Goal: Use online tool/utility: Utilize a website feature to perform a specific function

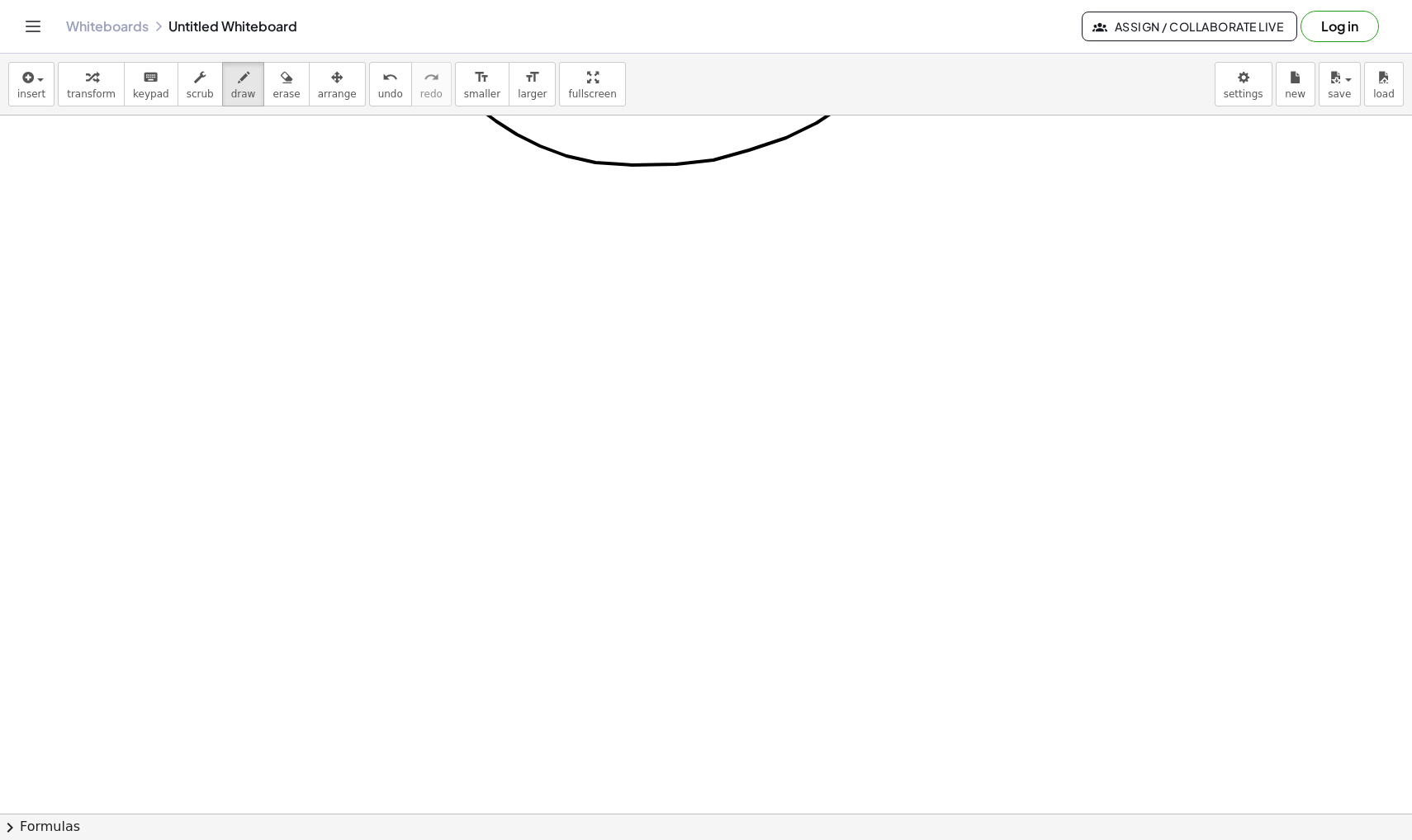
scroll to position [25260, 0]
click at [36, 86] on button "insert" at bounding box center [32, 84] width 46 height 44
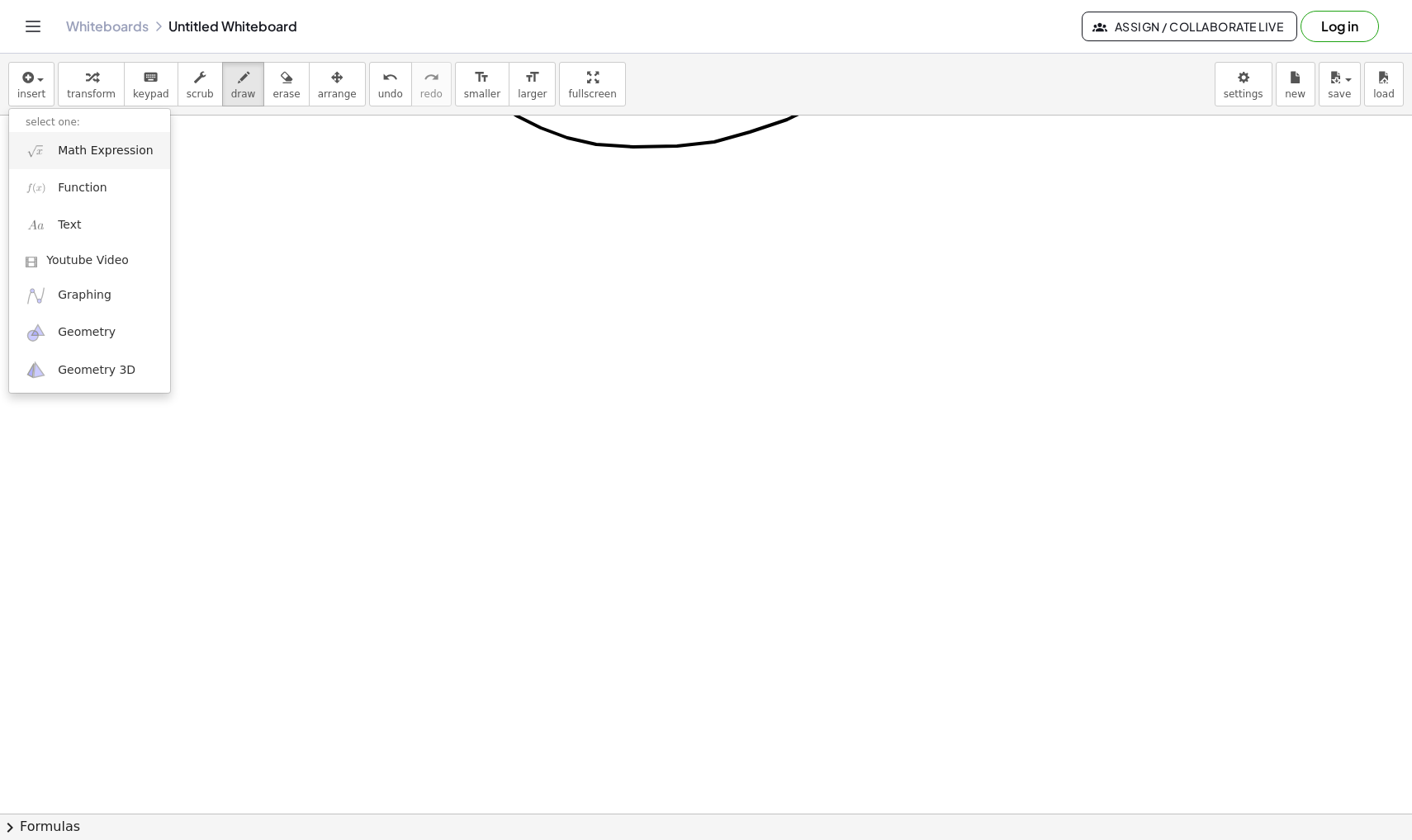
click at [101, 157] on span "Math Expression" at bounding box center [105, 151] width 95 height 16
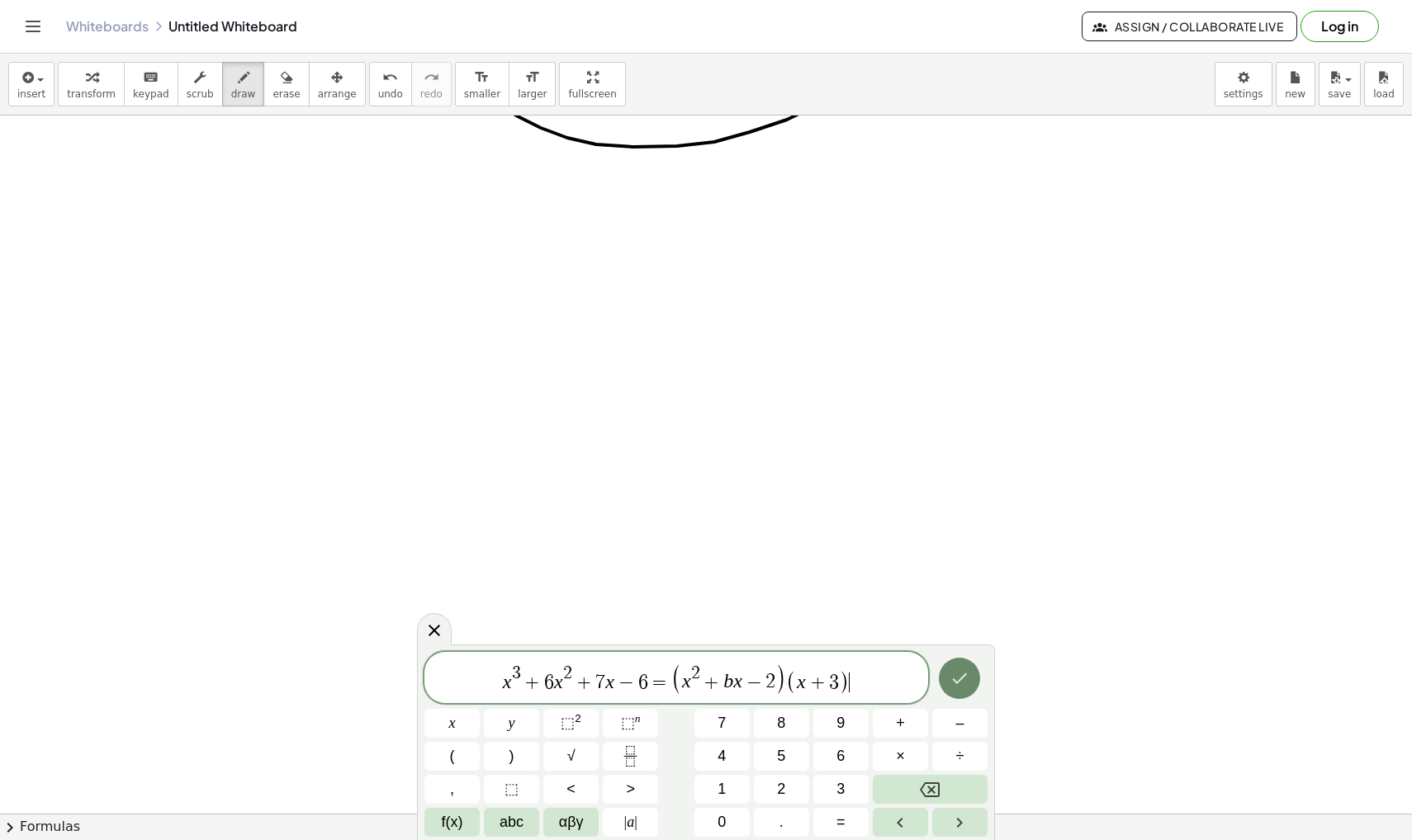
click at [958, 674] on icon "Done" at bounding box center [959, 678] width 20 height 20
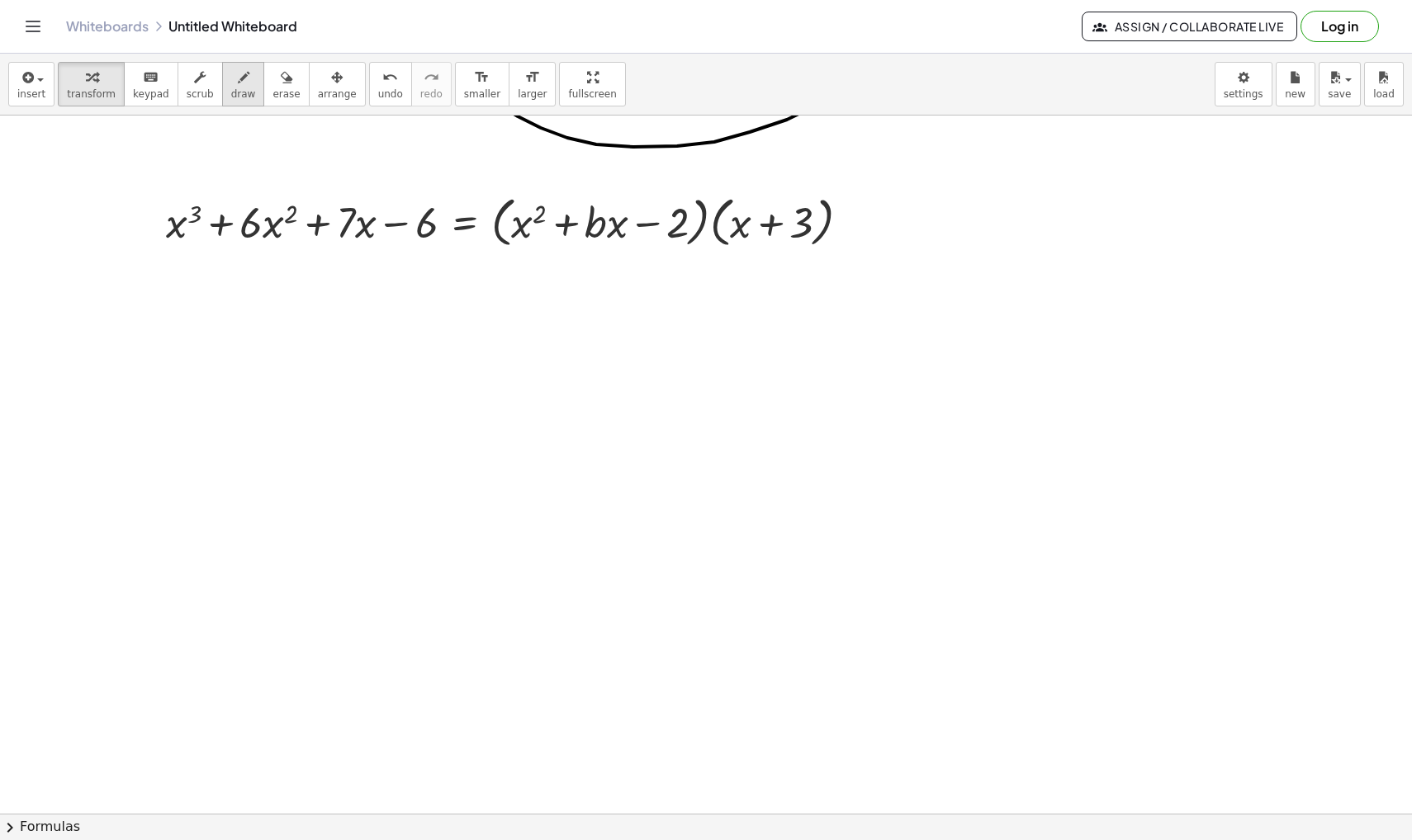
click at [233, 96] on span "draw" at bounding box center [244, 94] width 25 height 12
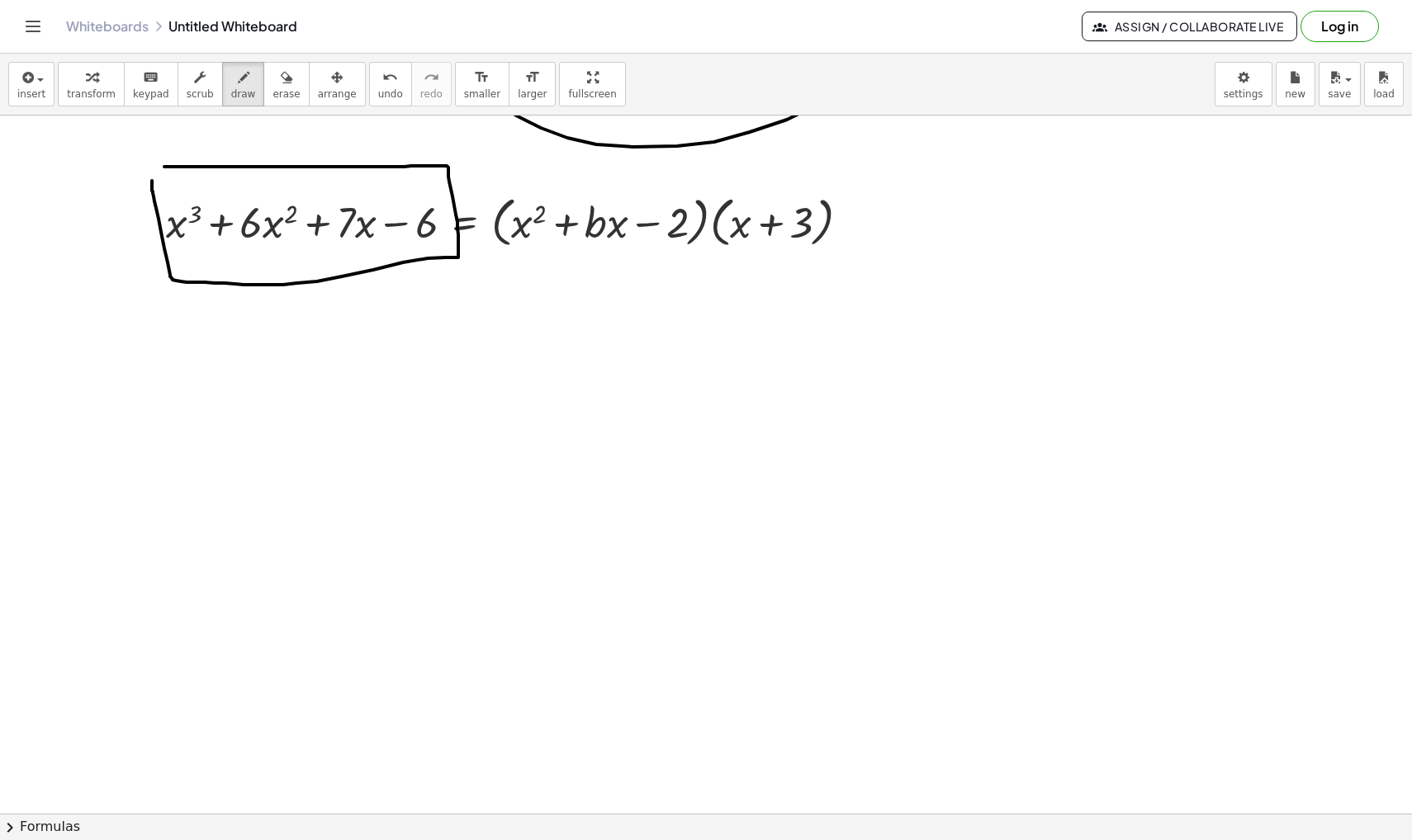
drag, startPoint x: 164, startPoint y: 167, endPoint x: 152, endPoint y: 139, distance: 30.5
drag, startPoint x: 437, startPoint y: 369, endPoint x: 486, endPoint y: 371, distance: 49.0
drag, startPoint x: 450, startPoint y: 418, endPoint x: 485, endPoint y: 418, distance: 35.0
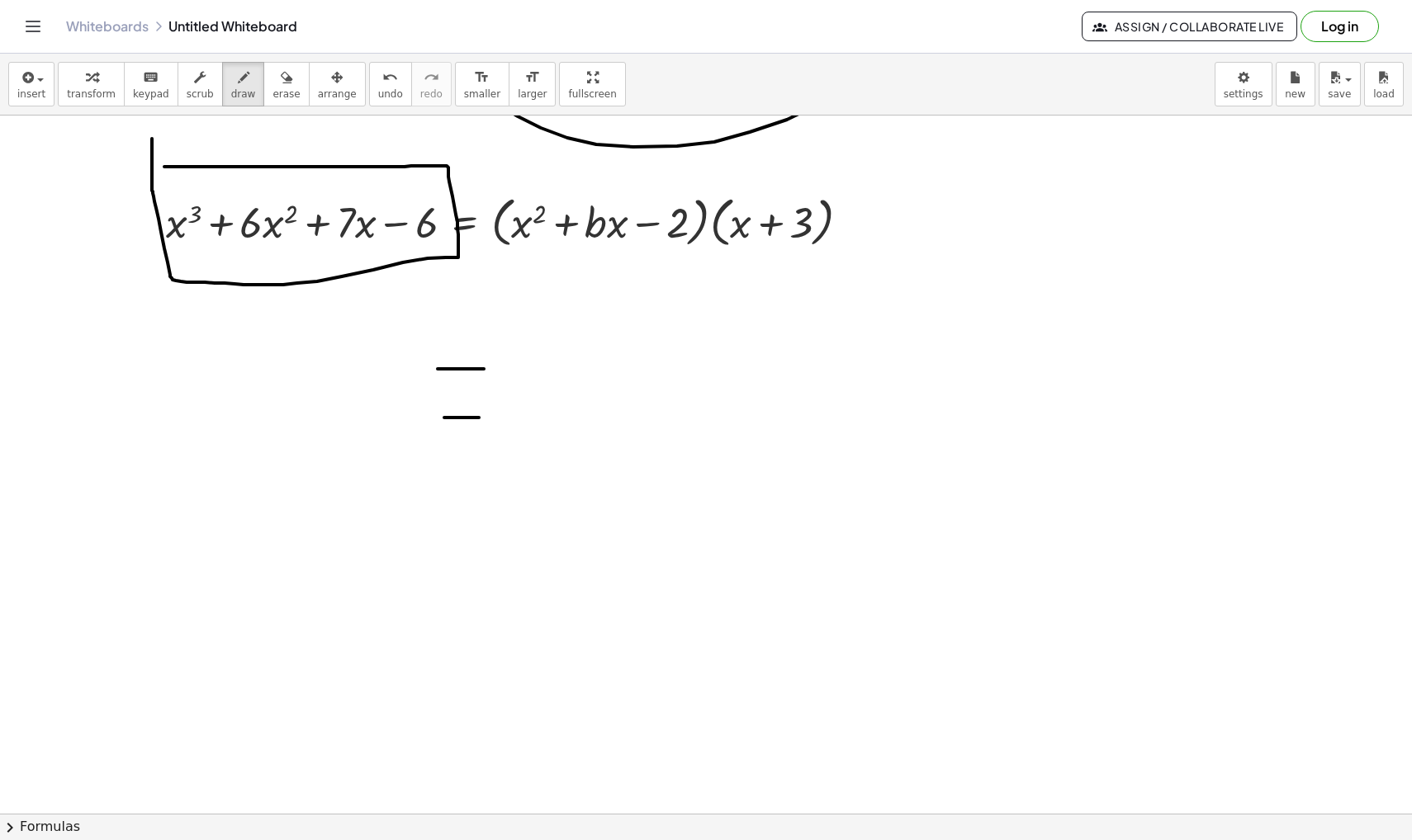
drag, startPoint x: 533, startPoint y: 388, endPoint x: 565, endPoint y: 377, distance: 33.8
drag, startPoint x: 573, startPoint y: 365, endPoint x: 581, endPoint y: 394, distance: 30.1
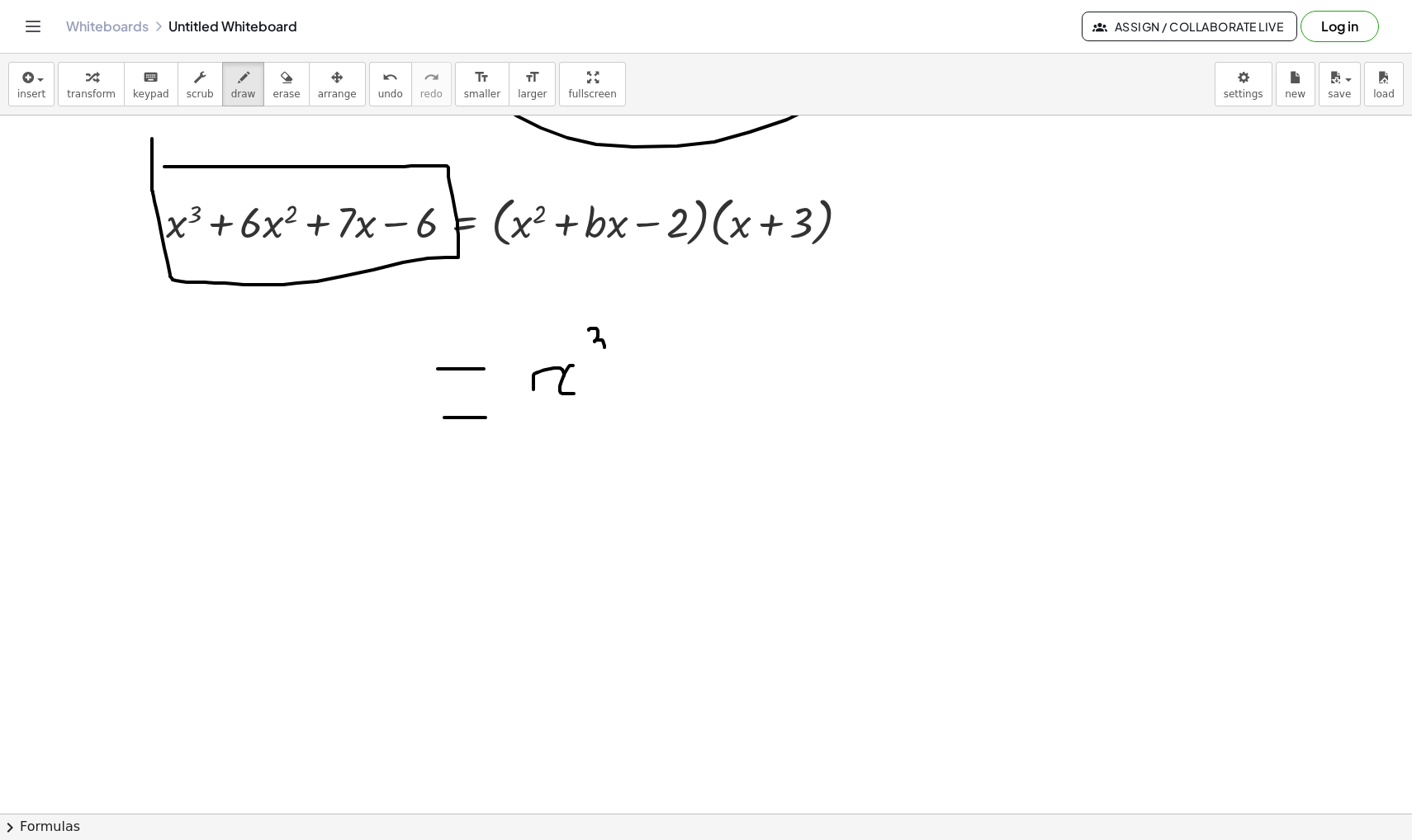
drag, startPoint x: 589, startPoint y: 330, endPoint x: 599, endPoint y: 356, distance: 27.9
drag, startPoint x: 647, startPoint y: 362, endPoint x: 647, endPoint y: 390, distance: 28.0
drag, startPoint x: 638, startPoint y: 382, endPoint x: 669, endPoint y: 382, distance: 31.0
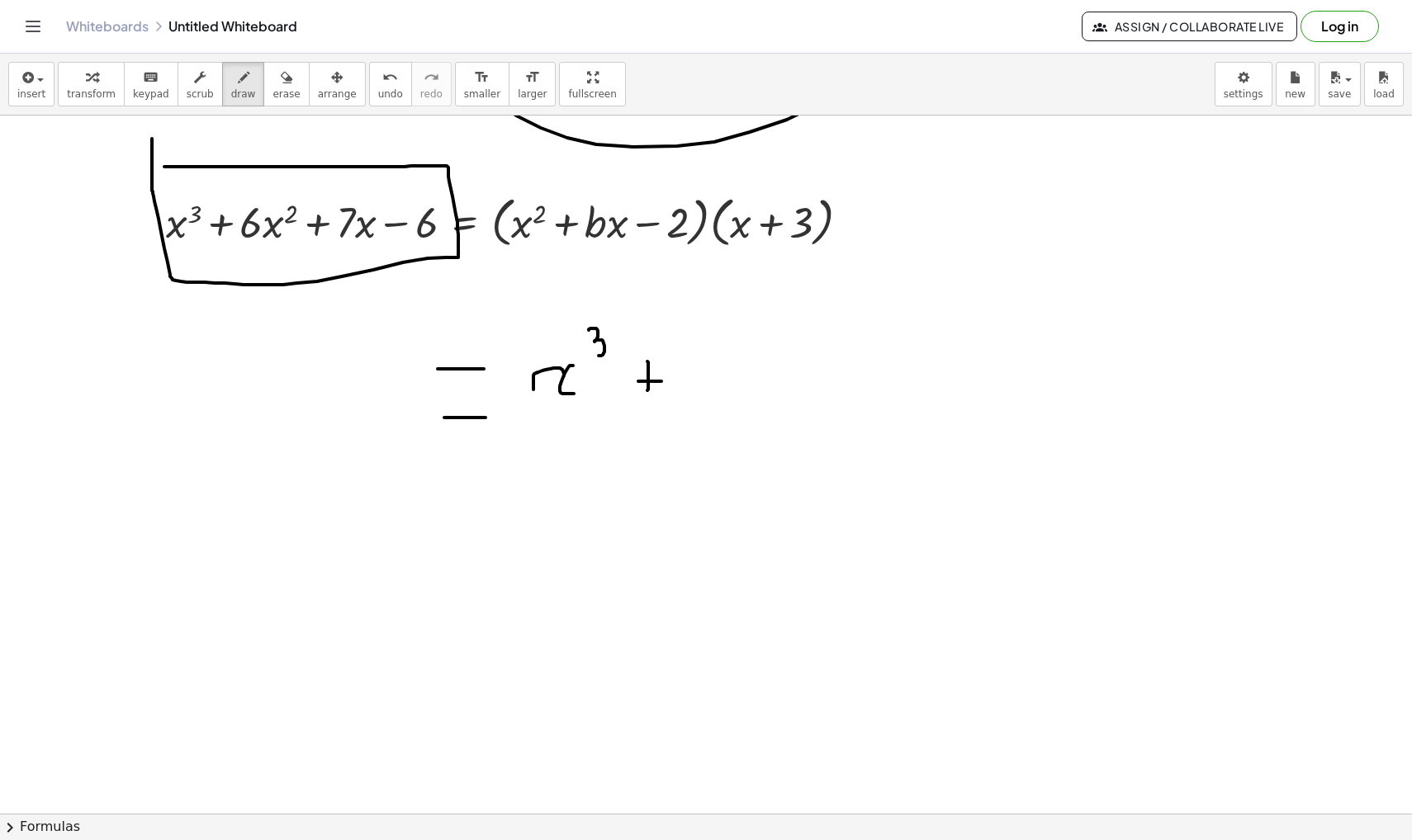
drag, startPoint x: 694, startPoint y: 371, endPoint x: 715, endPoint y: 386, distance: 25.8
drag, startPoint x: 726, startPoint y: 371, endPoint x: 739, endPoint y: 401, distance: 32.7
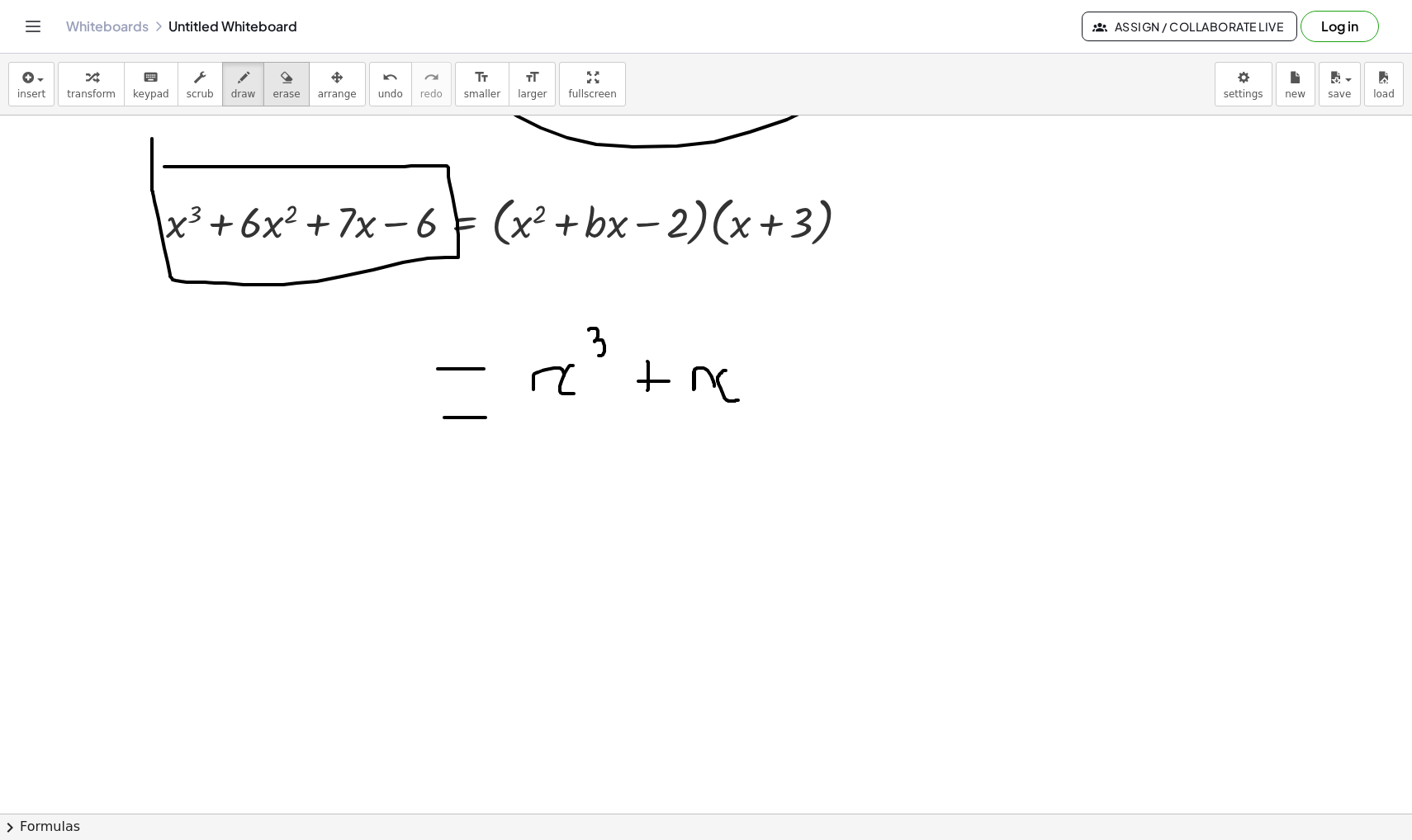
click at [281, 86] on icon "button" at bounding box center [287, 78] width 12 height 20
drag, startPoint x: 757, startPoint y: 431, endPoint x: 716, endPoint y: 388, distance: 59.4
click at [241, 89] on span "draw" at bounding box center [244, 94] width 25 height 12
drag, startPoint x: 686, startPoint y: 345, endPoint x: 710, endPoint y: 388, distance: 49.2
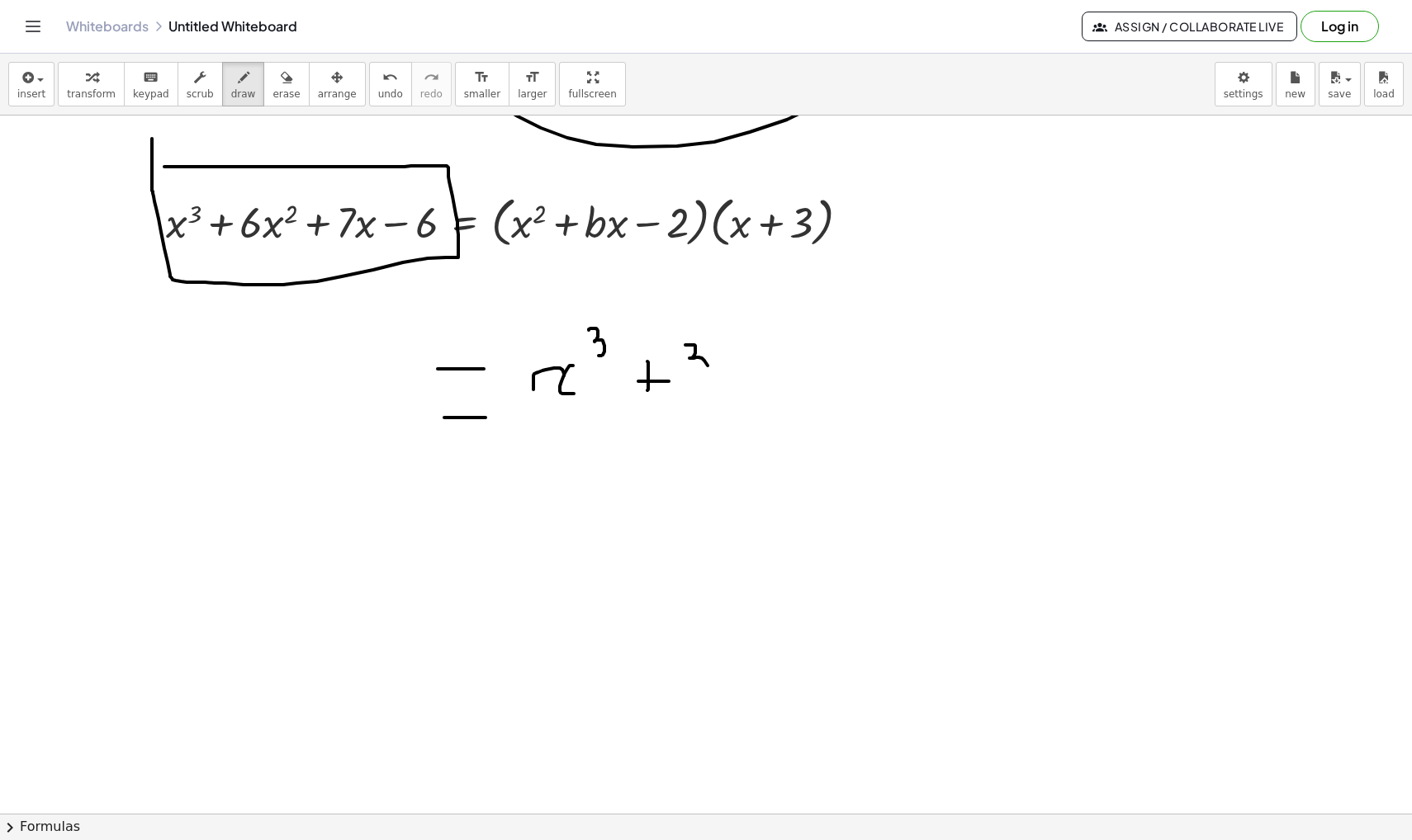
drag, startPoint x: 735, startPoint y: 372, endPoint x: 753, endPoint y: 367, distance: 18.7
drag, startPoint x: 757, startPoint y: 356, endPoint x: 765, endPoint y: 371, distance: 17.0
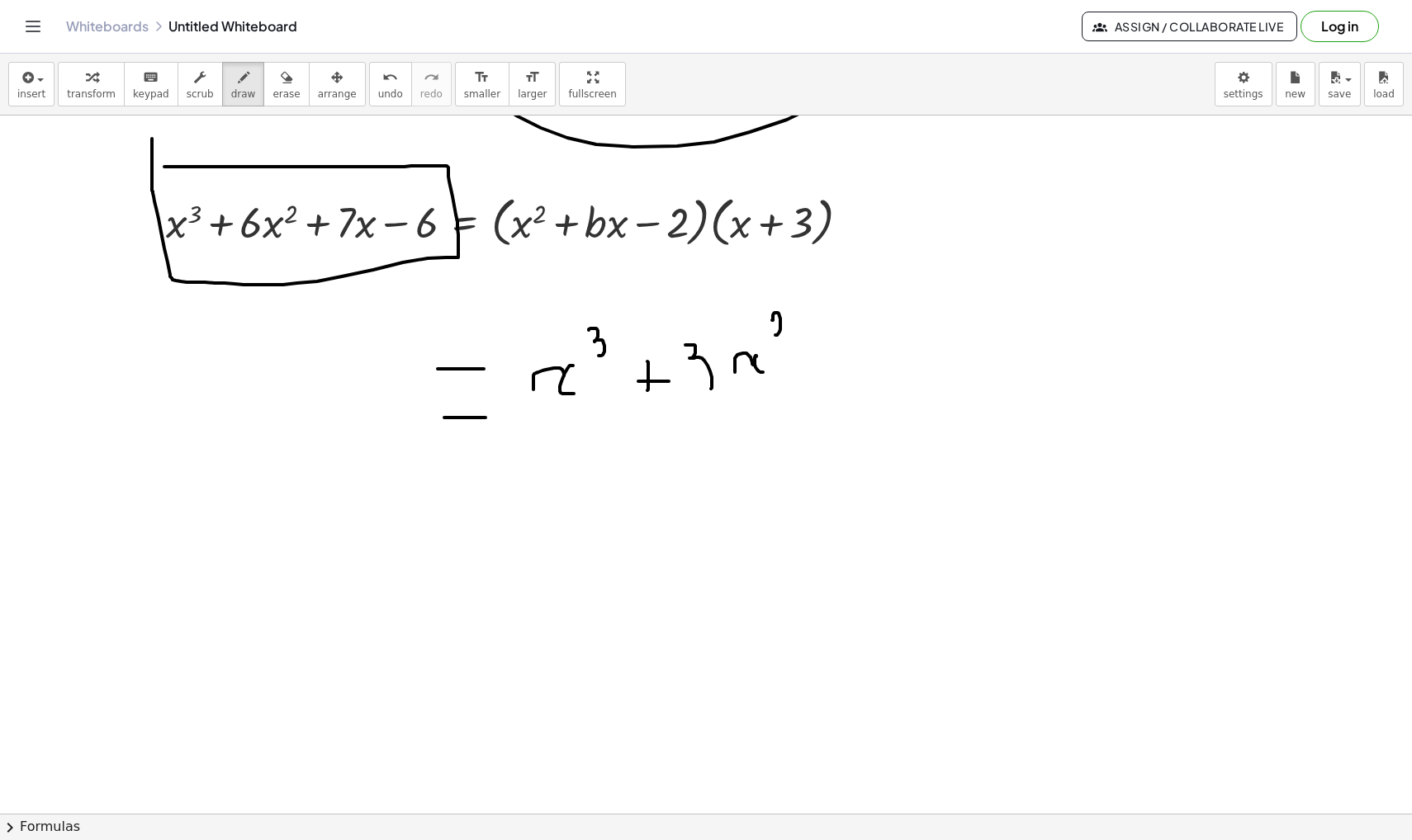
drag, startPoint x: 772, startPoint y: 320, endPoint x: 792, endPoint y: 341, distance: 29.0
drag, startPoint x: 829, startPoint y: 345, endPoint x: 830, endPoint y: 370, distance: 25.0
drag, startPoint x: 812, startPoint y: 355, endPoint x: 840, endPoint y: 355, distance: 28.0
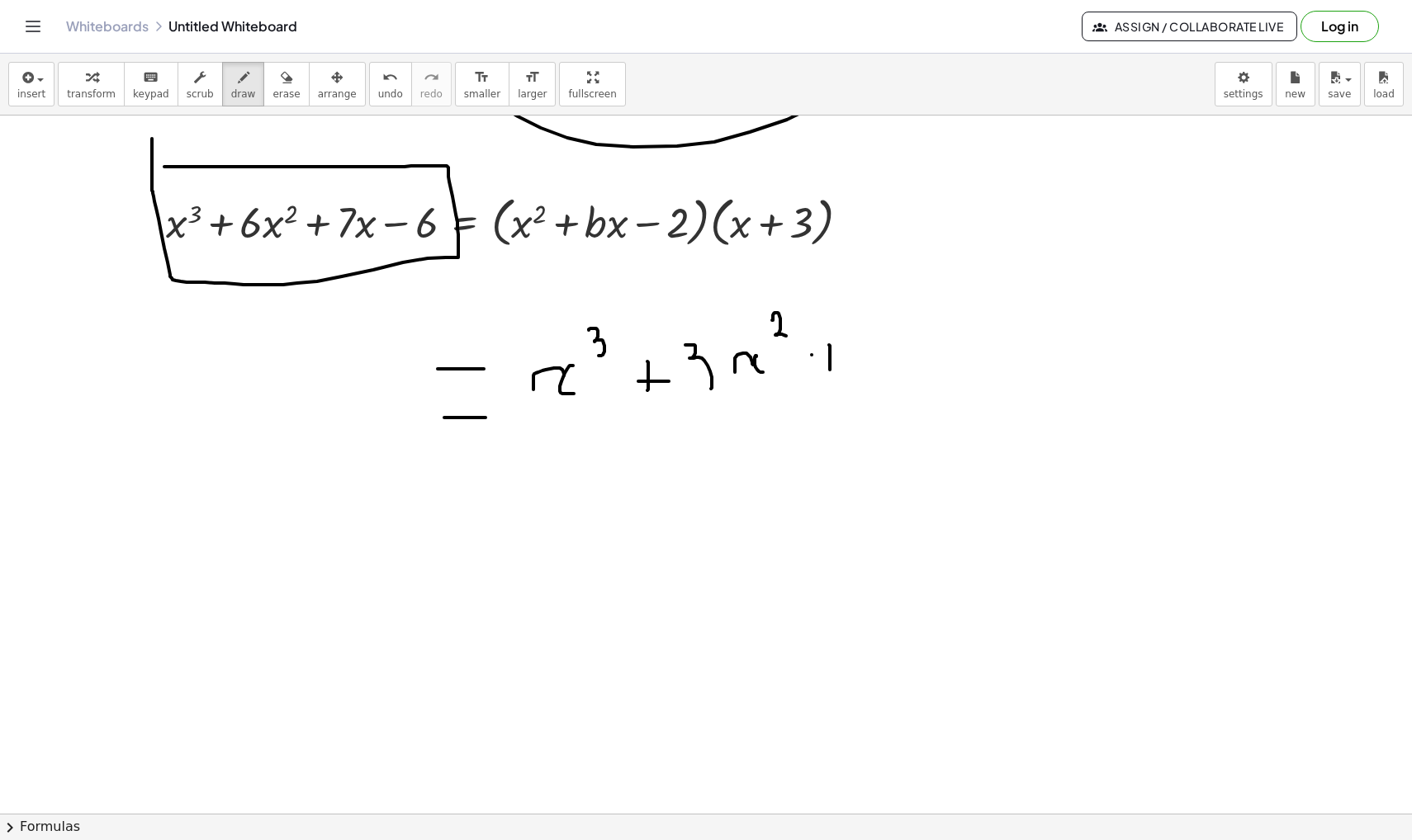
drag, startPoint x: 863, startPoint y: 319, endPoint x: 876, endPoint y: 364, distance: 46.8
drag, startPoint x: 914, startPoint y: 357, endPoint x: 931, endPoint y: 350, distance: 18.4
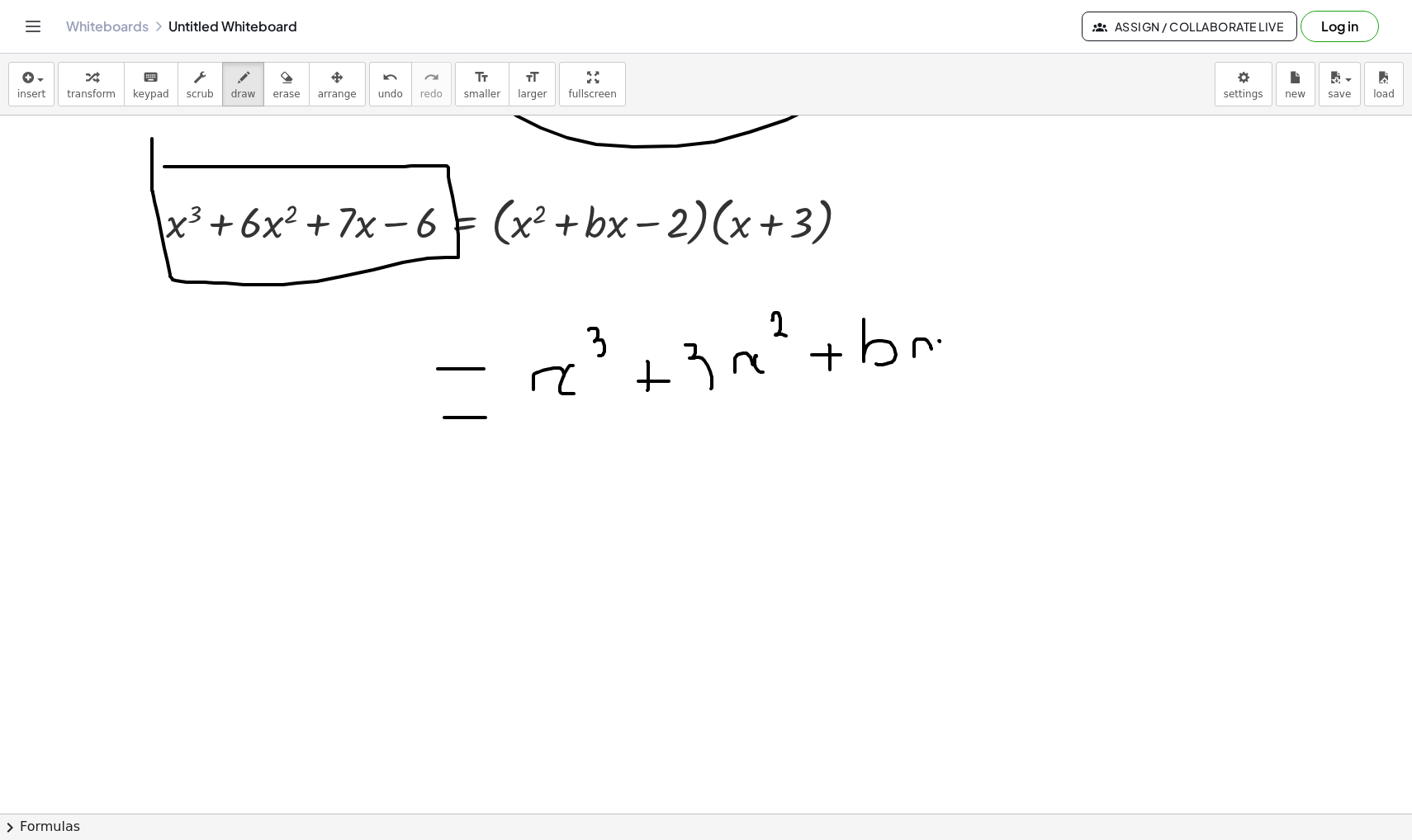
drag, startPoint x: 940, startPoint y: 341, endPoint x: 951, endPoint y: 374, distance: 34.8
drag, startPoint x: 965, startPoint y: 307, endPoint x: 983, endPoint y: 326, distance: 26.2
drag, startPoint x: 1005, startPoint y: 350, endPoint x: 1005, endPoint y: 371, distance: 21.0
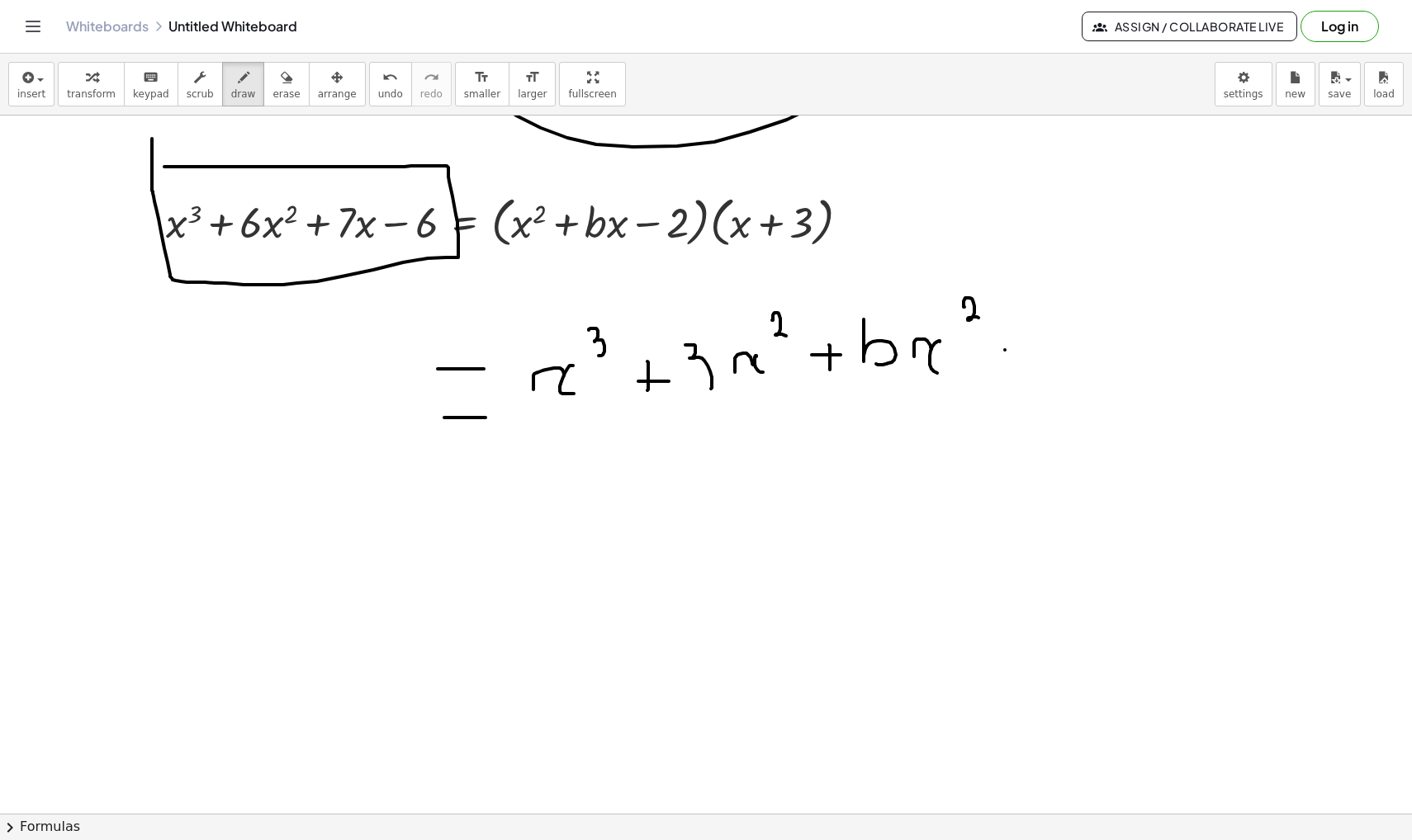
drag, startPoint x: 998, startPoint y: 366, endPoint x: 1011, endPoint y: 365, distance: 13.0
drag, startPoint x: 1032, startPoint y: 334, endPoint x: 1065, endPoint y: 361, distance: 42.6
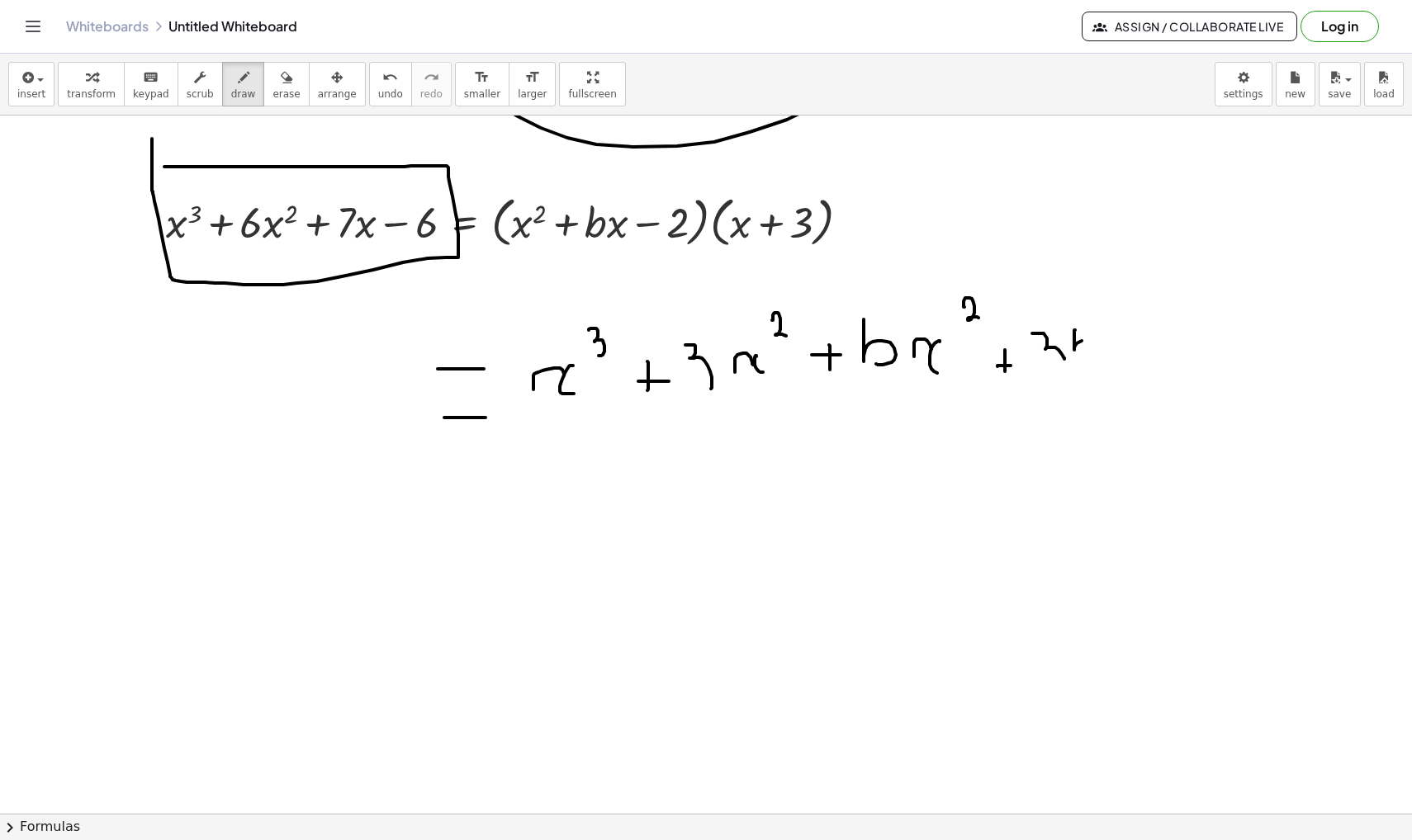
drag, startPoint x: 1074, startPoint y: 330, endPoint x: 1083, endPoint y: 355, distance: 26.6
drag, startPoint x: 1100, startPoint y: 352, endPoint x: 1127, endPoint y: 354, distance: 27.1
drag, startPoint x: 1131, startPoint y: 341, endPoint x: 1149, endPoint y: 365, distance: 30.0
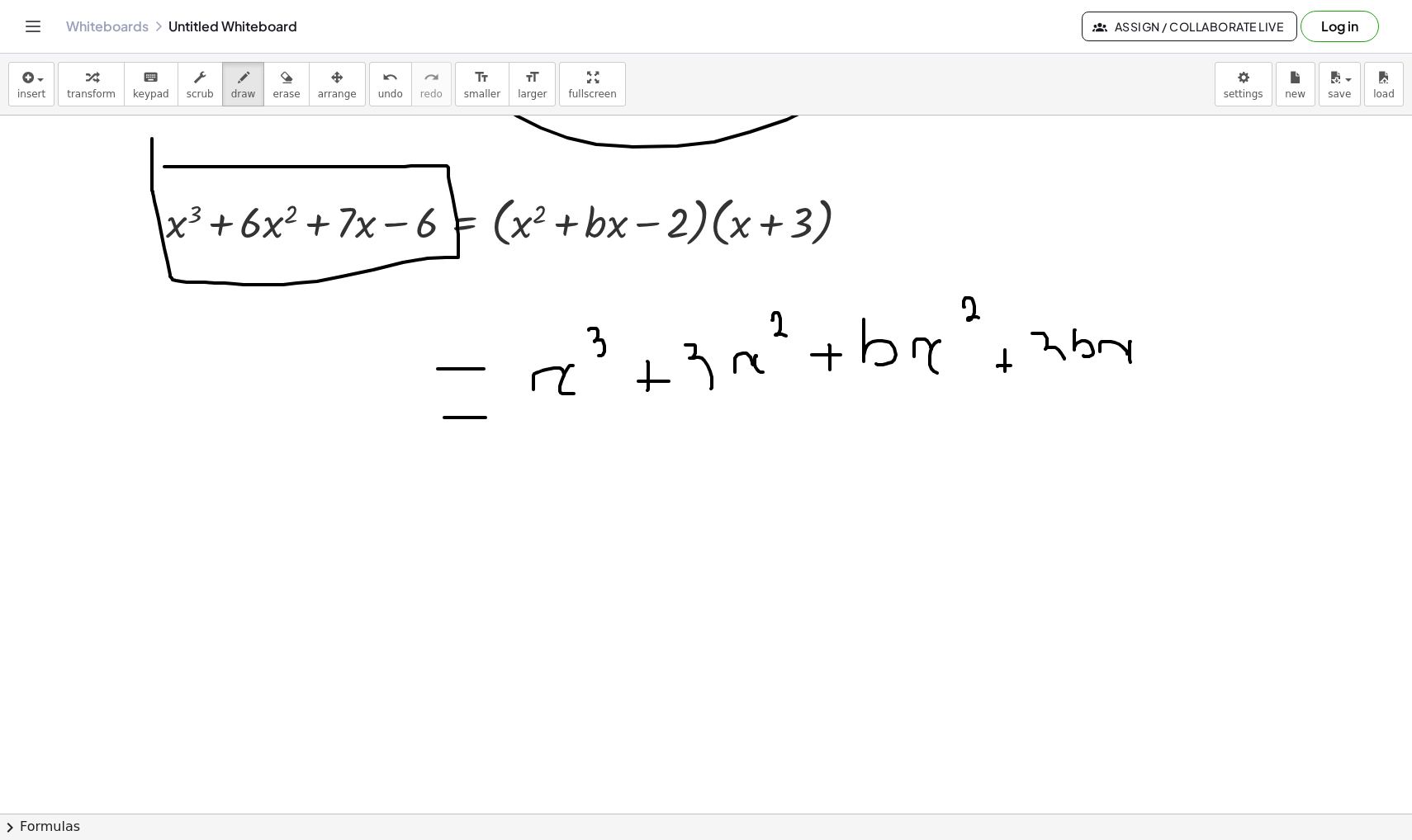
drag, startPoint x: 1162, startPoint y: 350, endPoint x: 1176, endPoint y: 350, distance: 14.0
drag, startPoint x: 1194, startPoint y: 319, endPoint x: 1242, endPoint y: 401, distance: 95.0
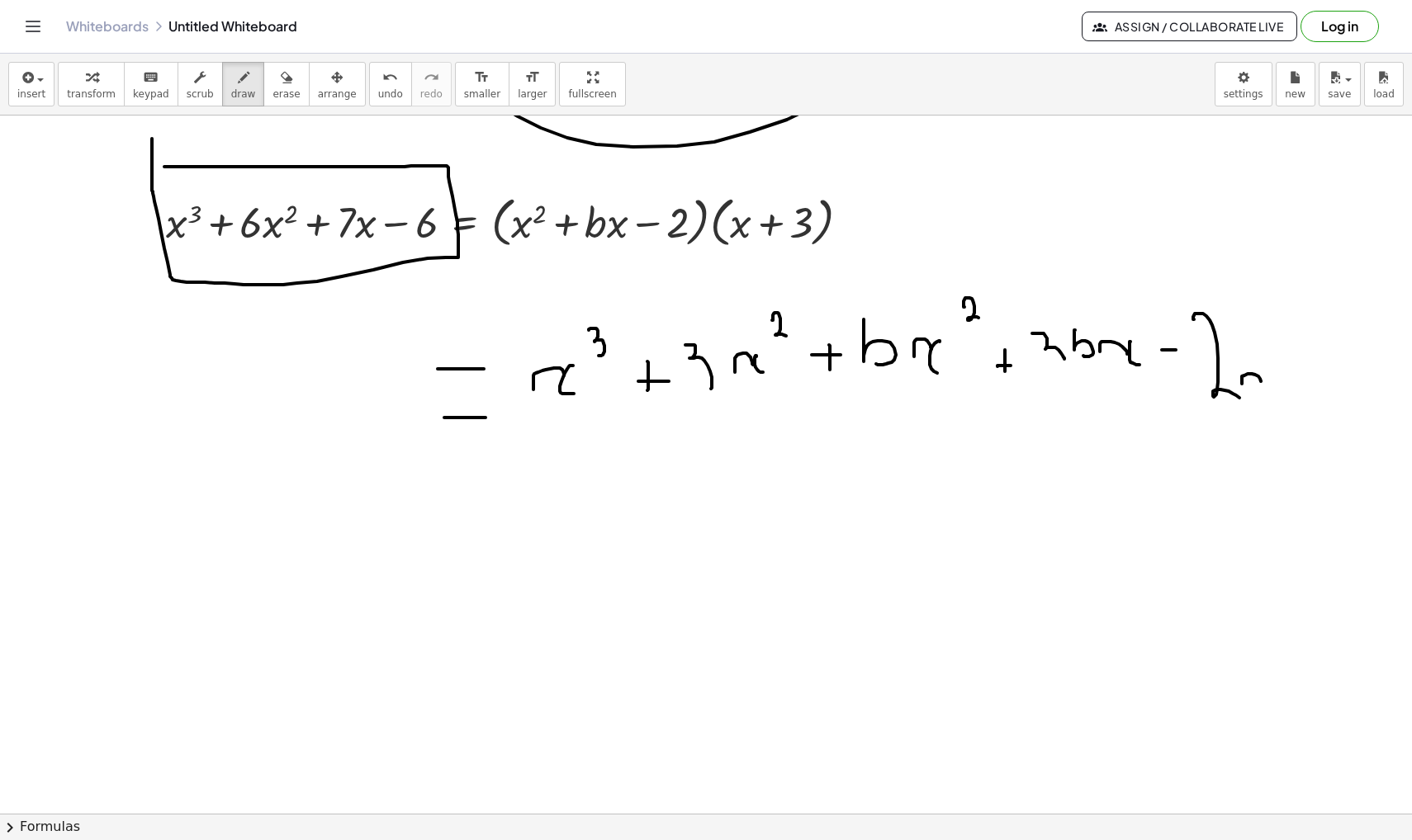
drag, startPoint x: 1242, startPoint y: 383, endPoint x: 1261, endPoint y: 388, distance: 19.6
drag
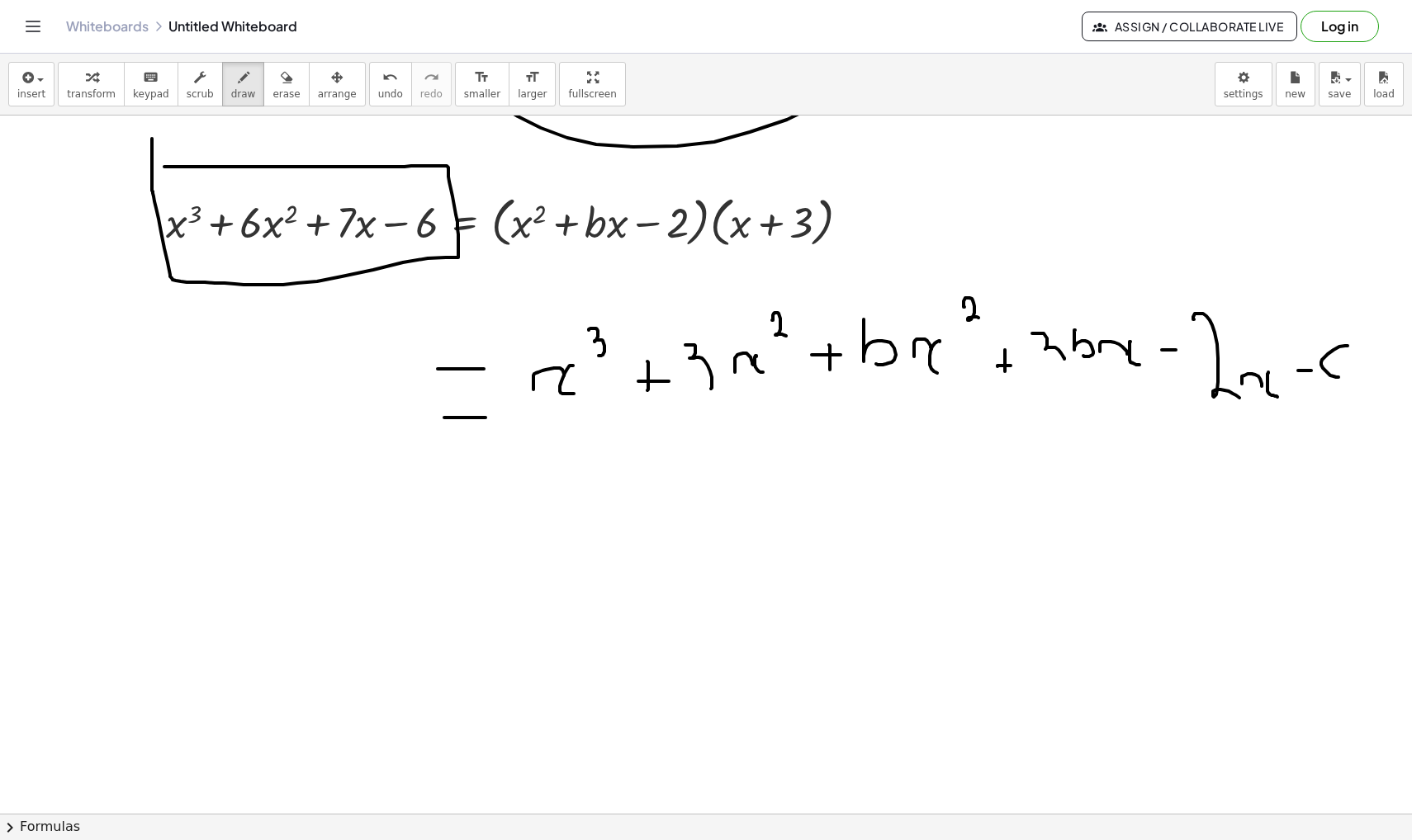
drag, startPoint x: 585, startPoint y: 507, endPoint x: 611, endPoint y: 498, distance: 27.5
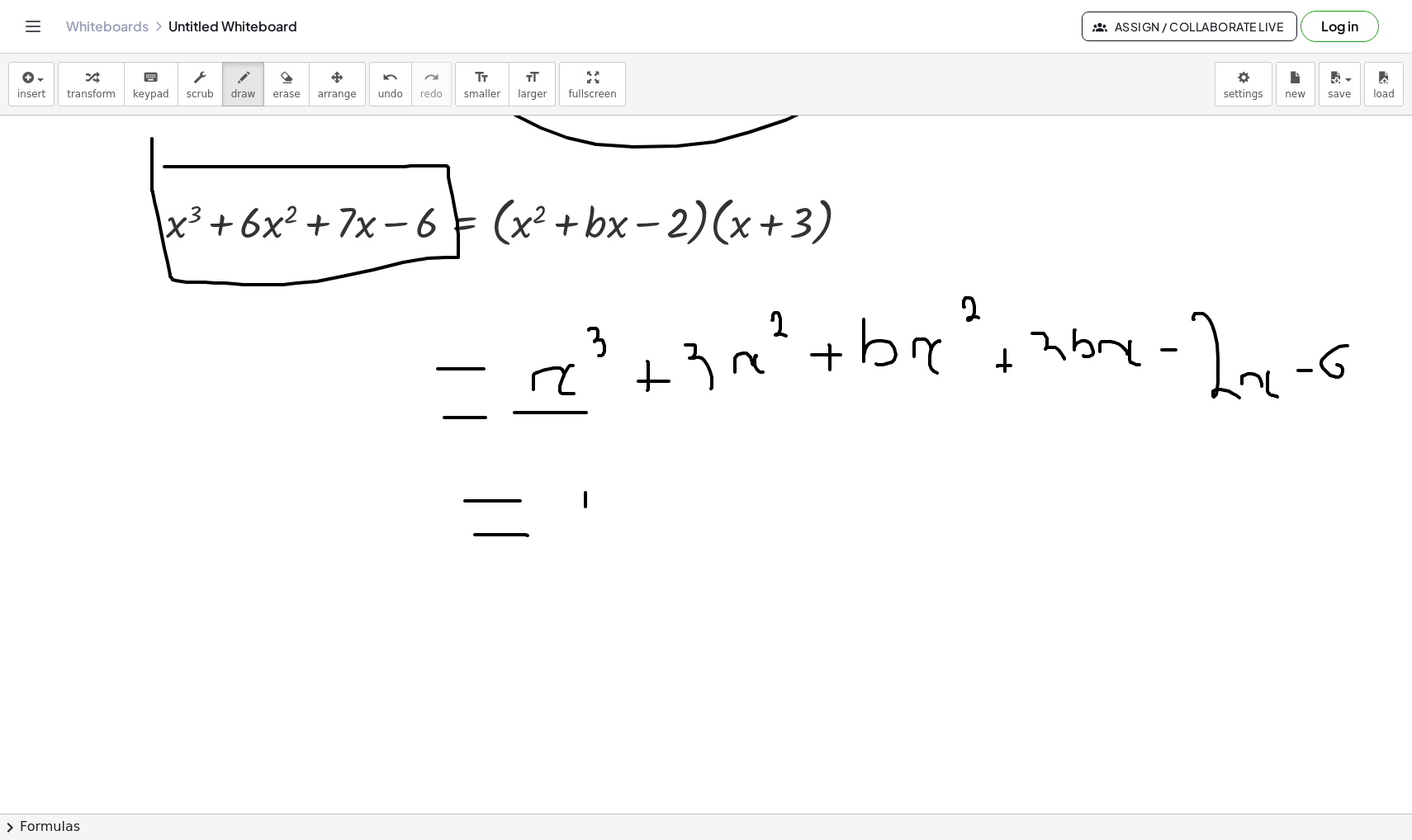
drag, startPoint x: 623, startPoint y: 483, endPoint x: 637, endPoint y: 509, distance: 29.5
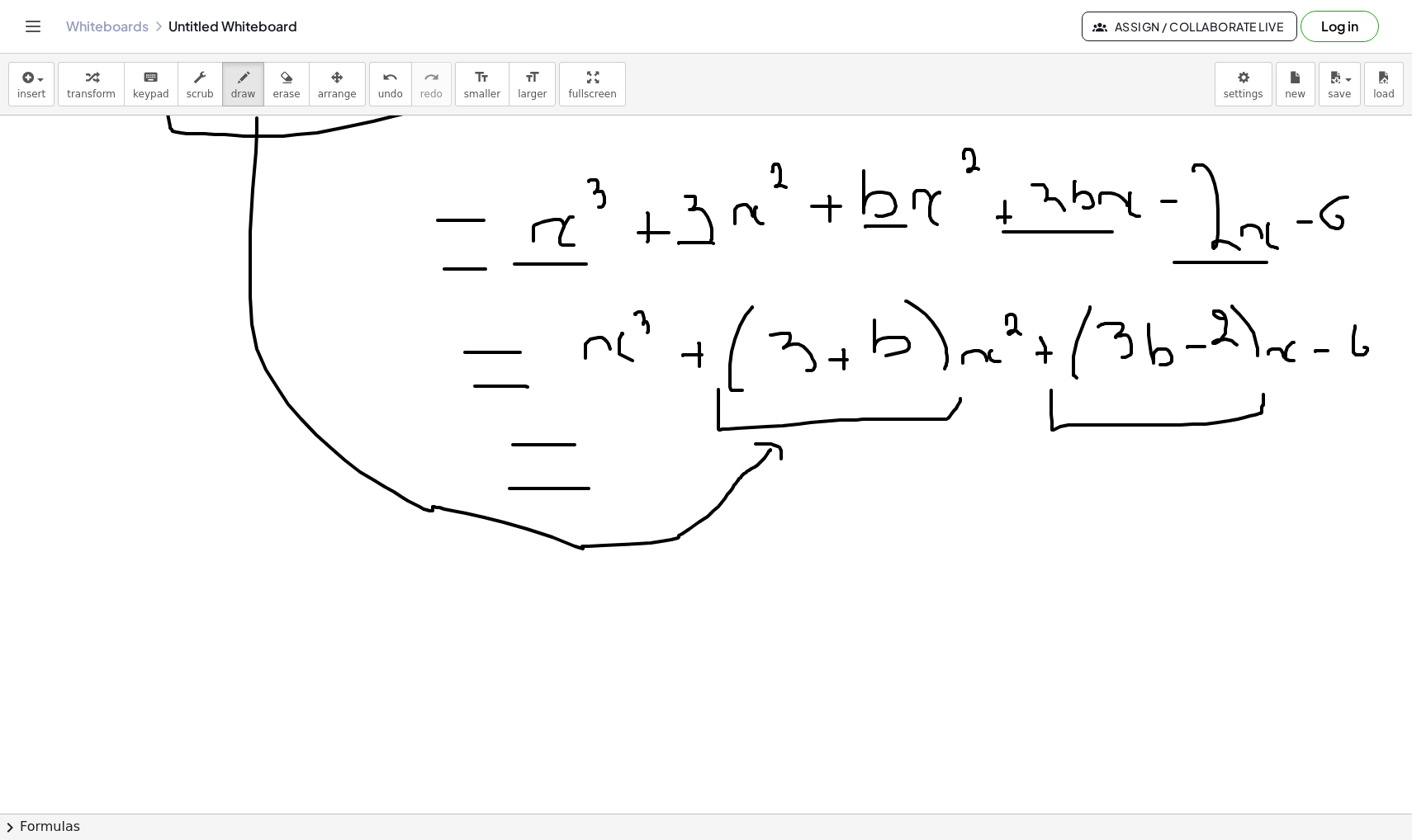
scroll to position [25411, 0]
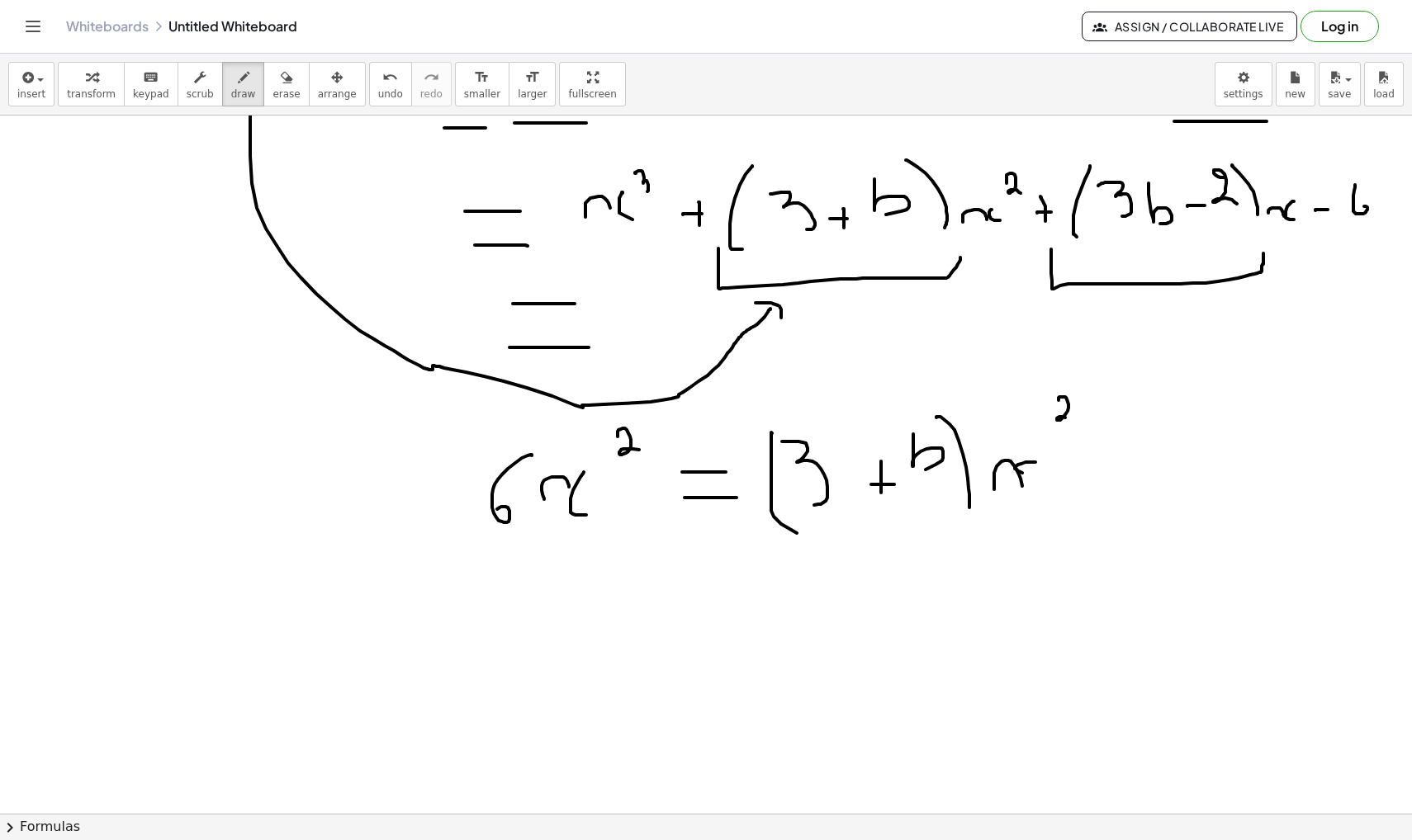
scroll to position [25572, 0]
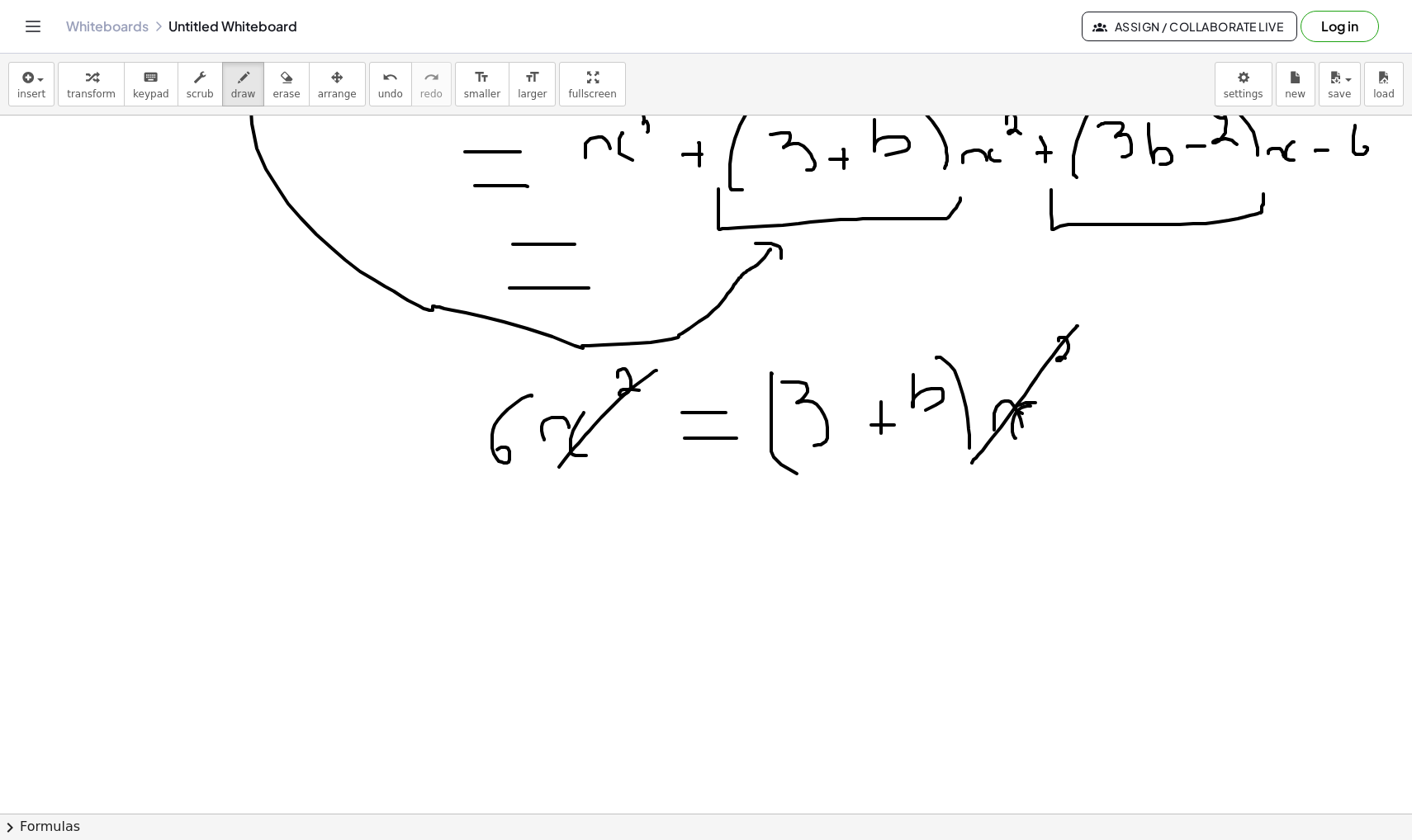
scroll to position [25620, 0]
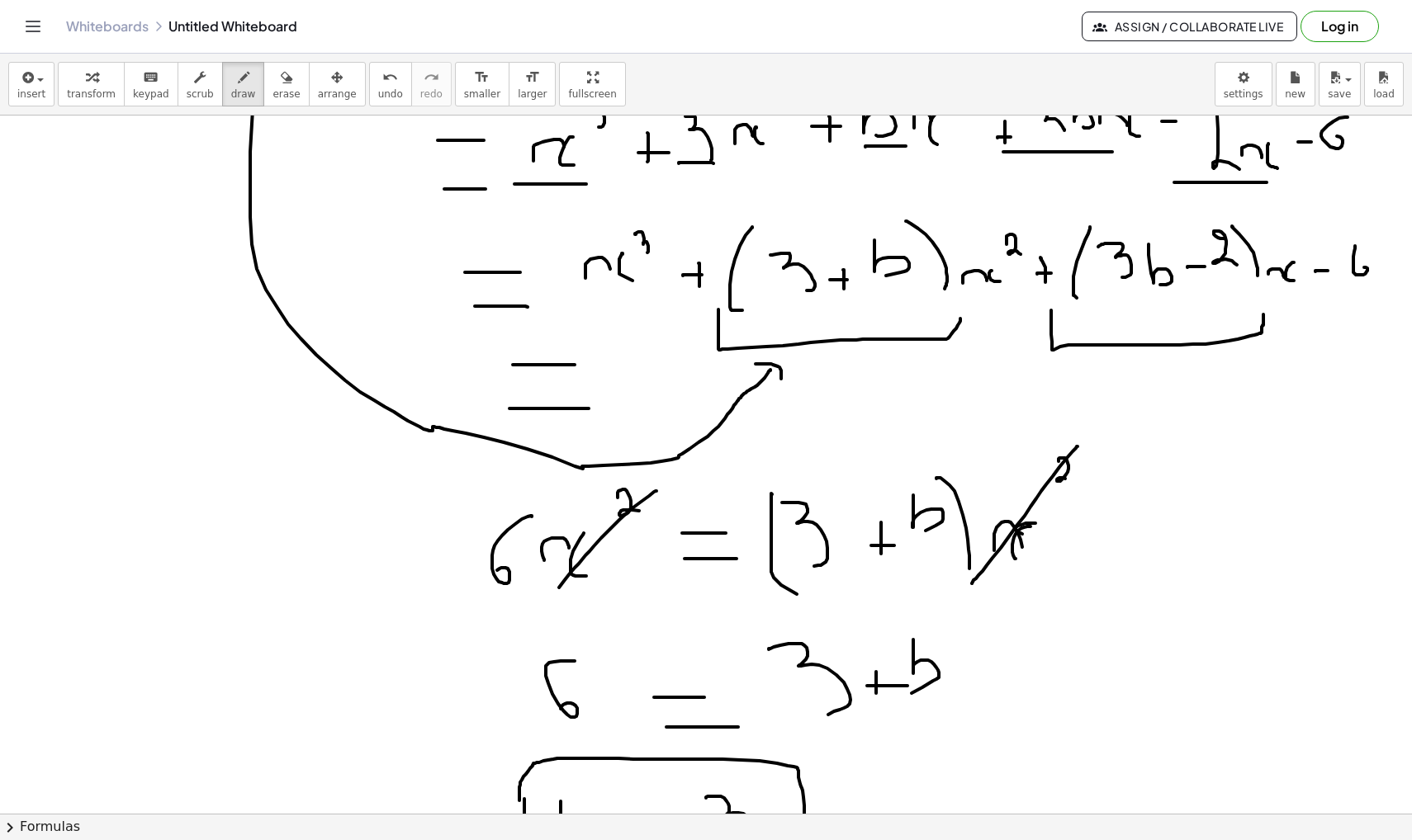
scroll to position [25468, 0]
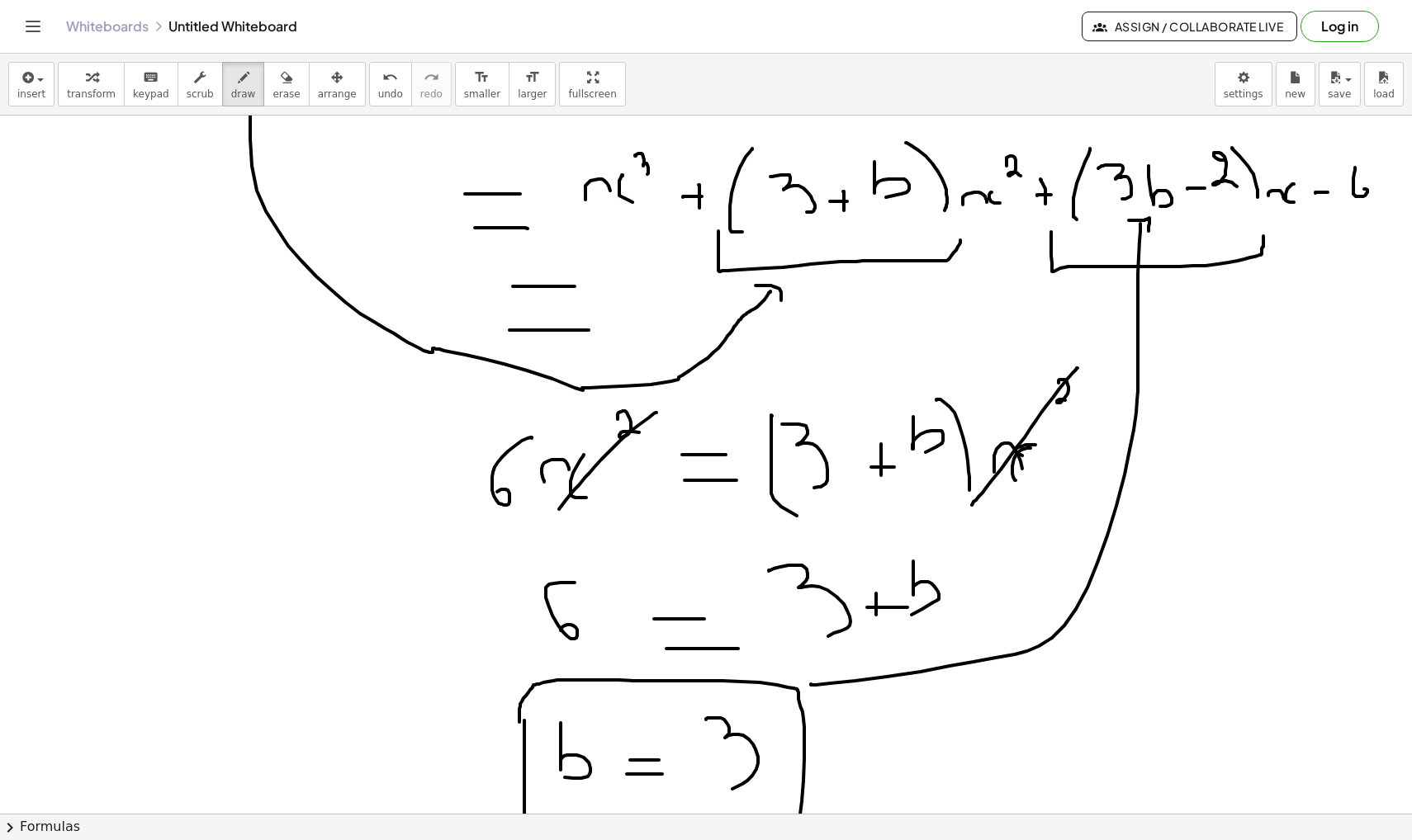
scroll to position [25570, 0]
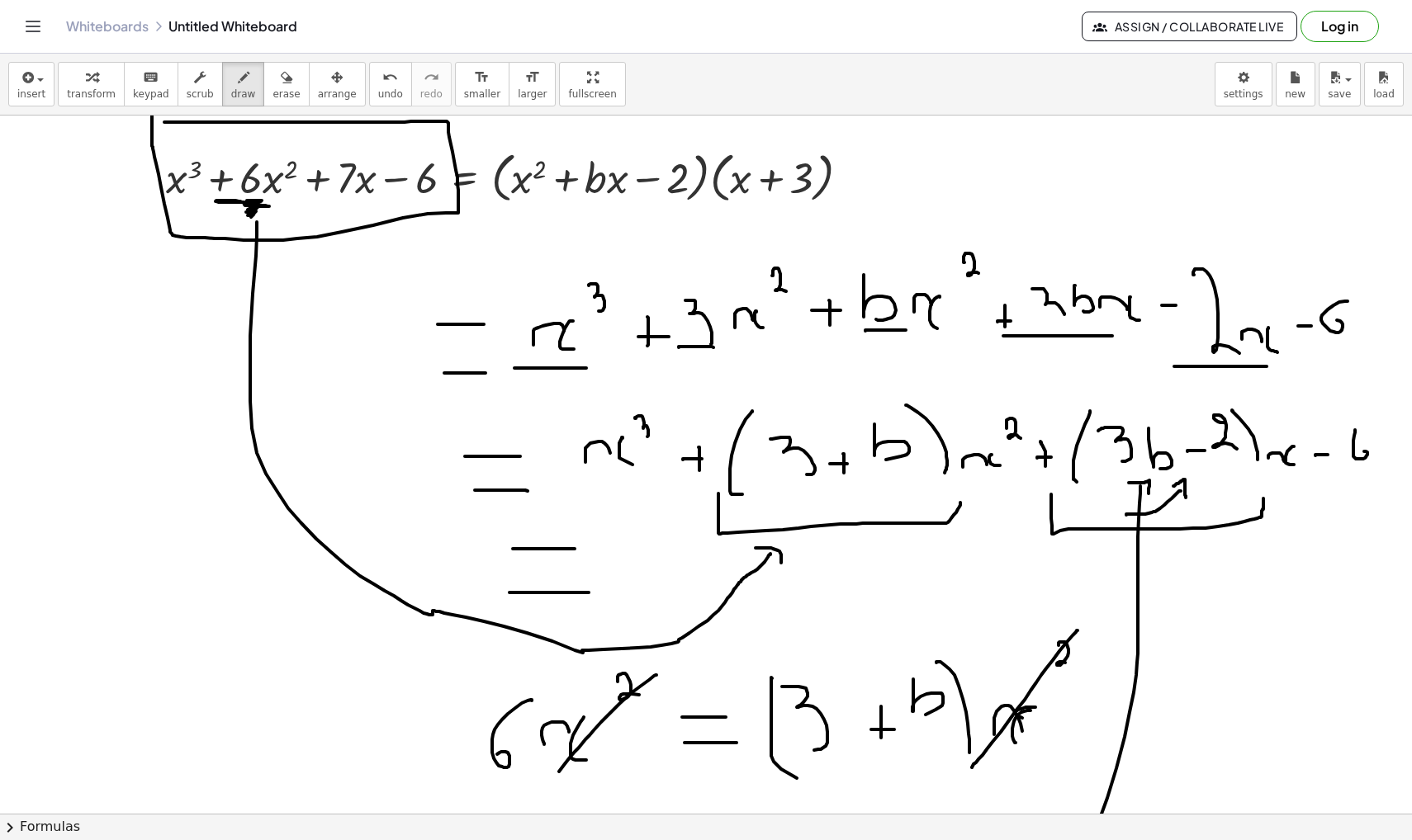
scroll to position [25281, 0]
